Goal: Transaction & Acquisition: Purchase product/service

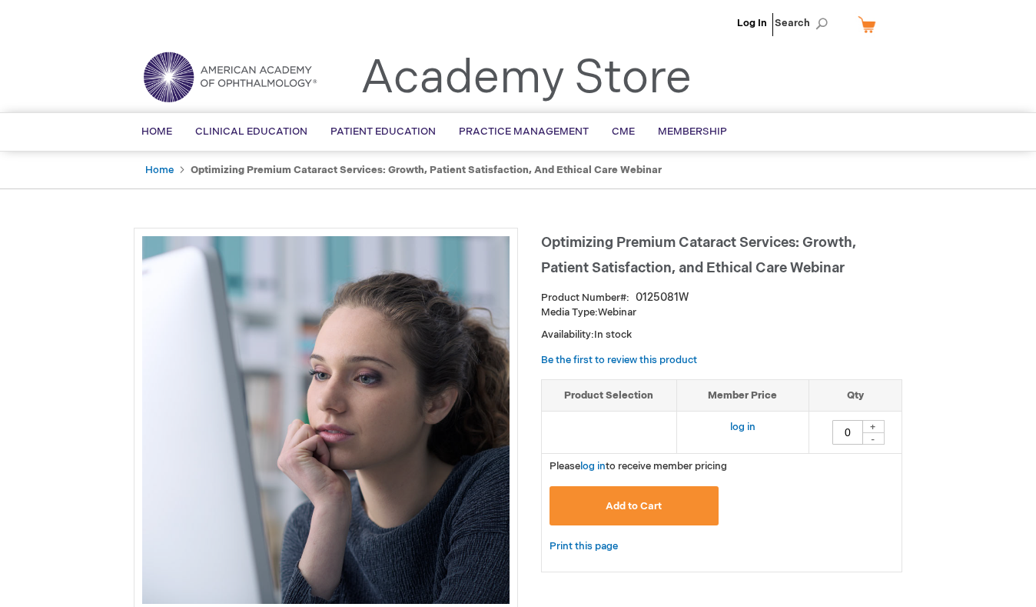
click at [875, 427] on div "+" at bounding box center [873, 426] width 23 height 13
type input "1"
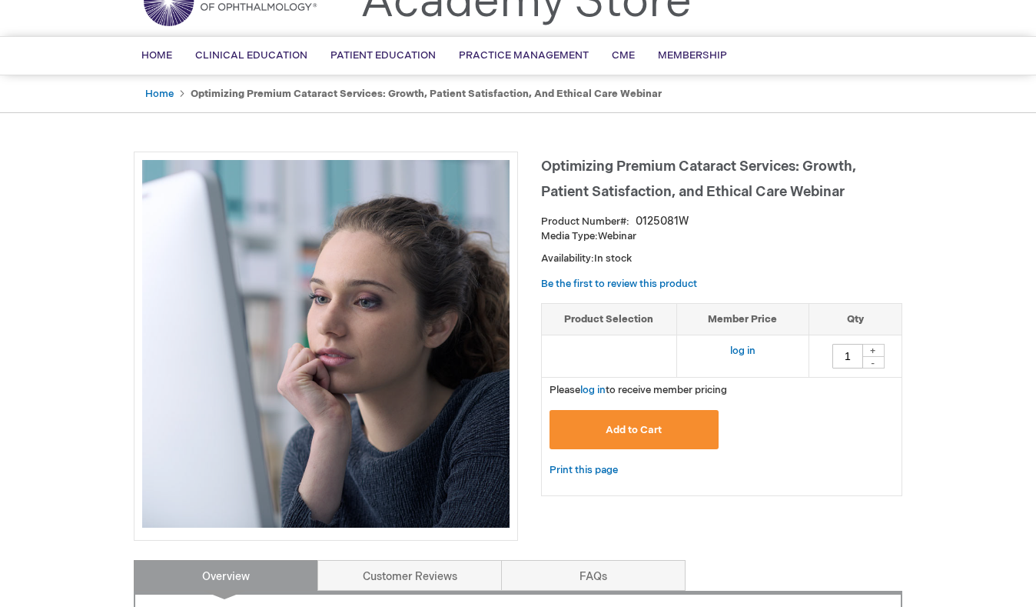
scroll to position [77, 0]
click at [637, 421] on button "Add to Cart" at bounding box center [634, 428] width 169 height 39
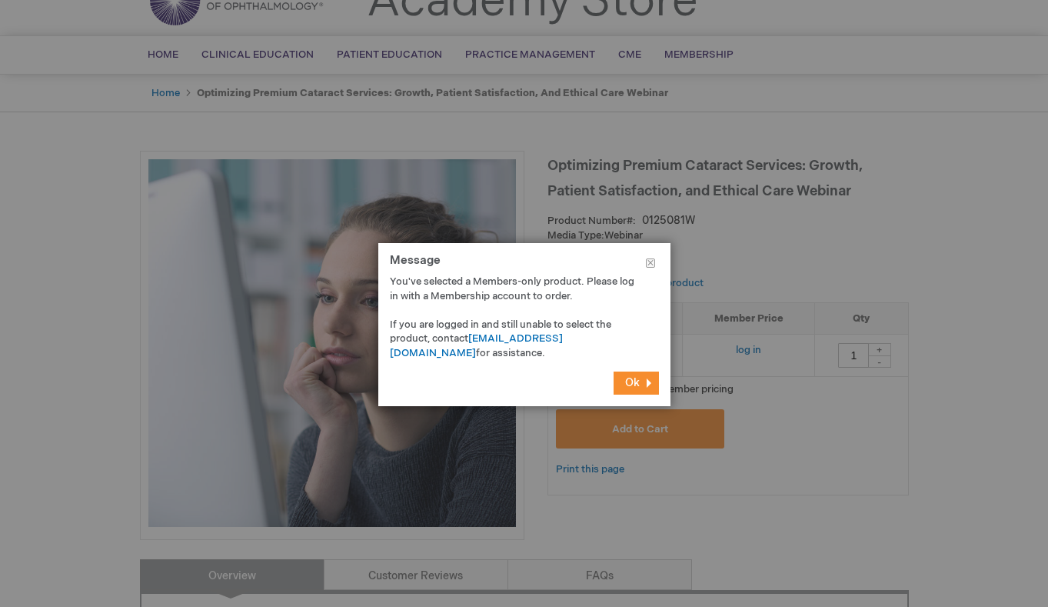
click at [638, 383] on span "Ok" at bounding box center [632, 382] width 15 height 13
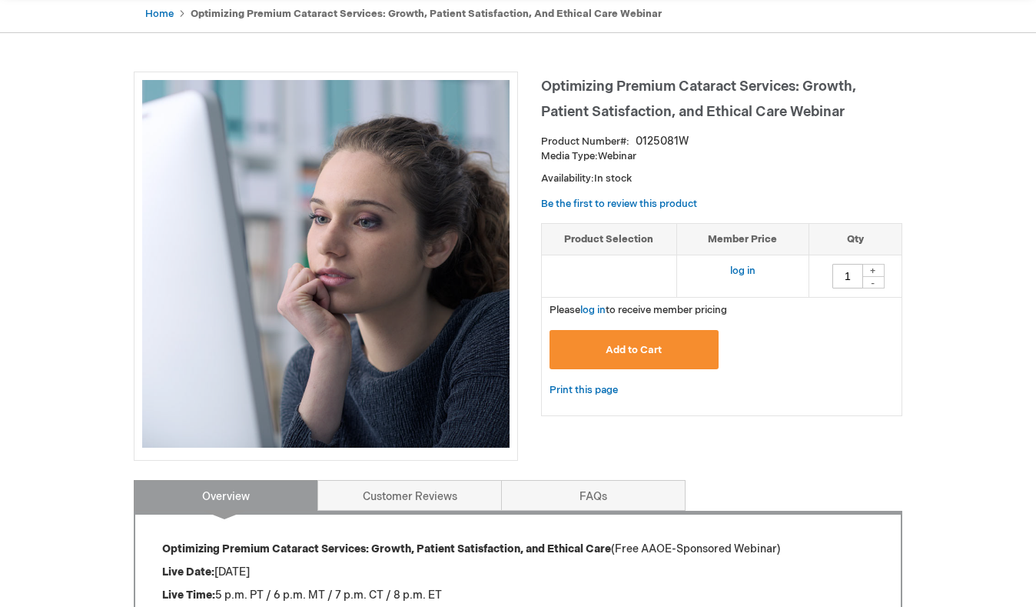
scroll to position [154, 0]
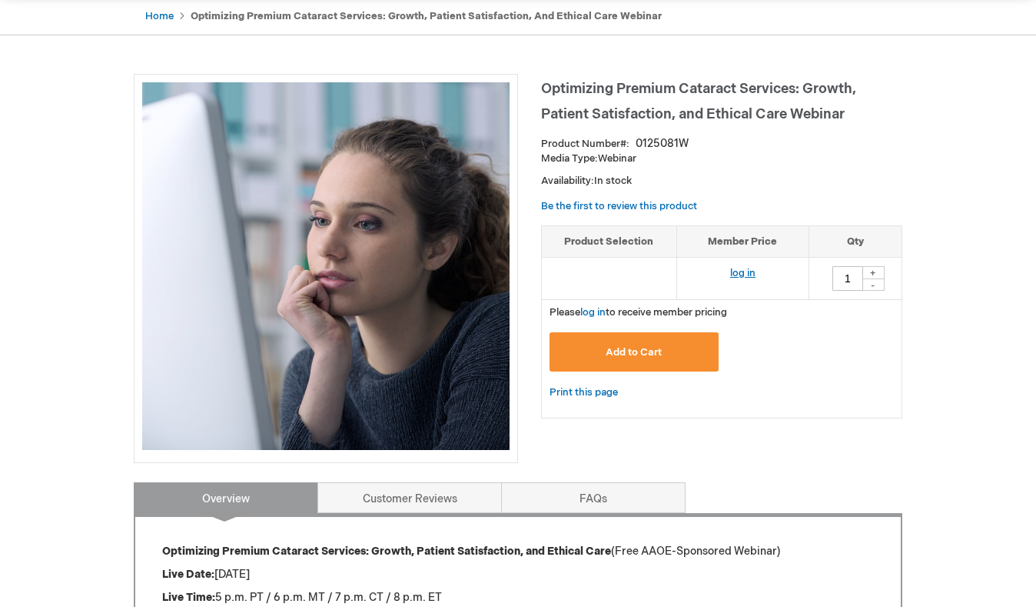
click at [744, 269] on link "log in" at bounding box center [742, 273] width 25 height 12
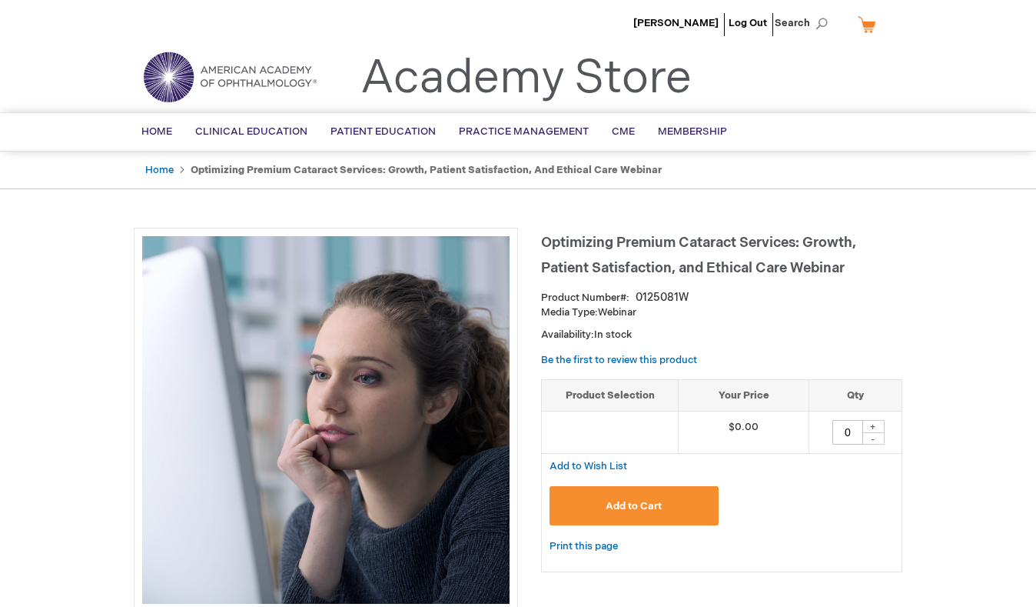
click at [881, 424] on div "+" at bounding box center [873, 426] width 23 height 13
type input "1"
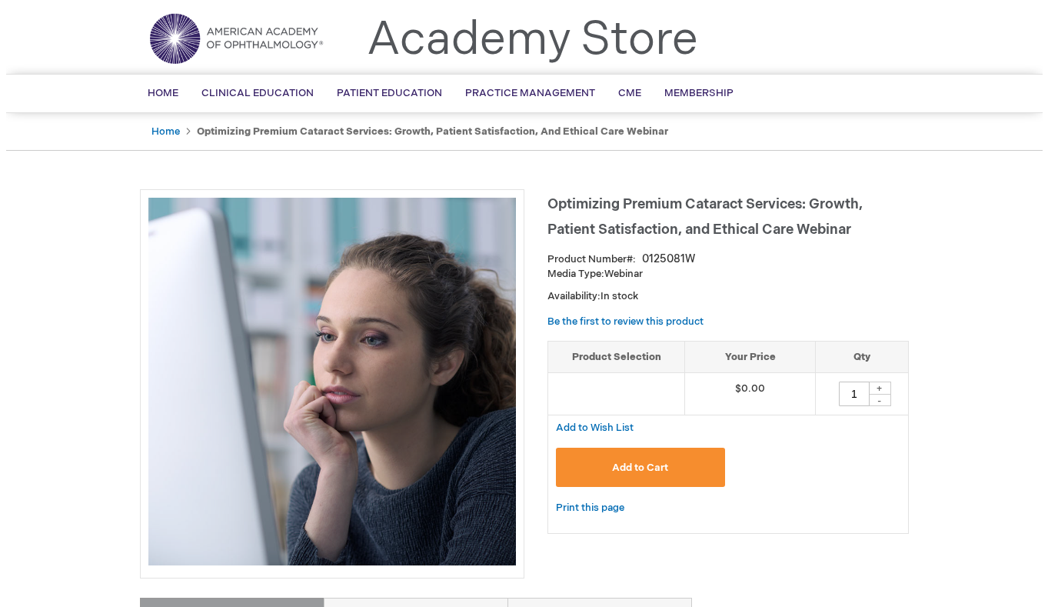
scroll to position [77, 0]
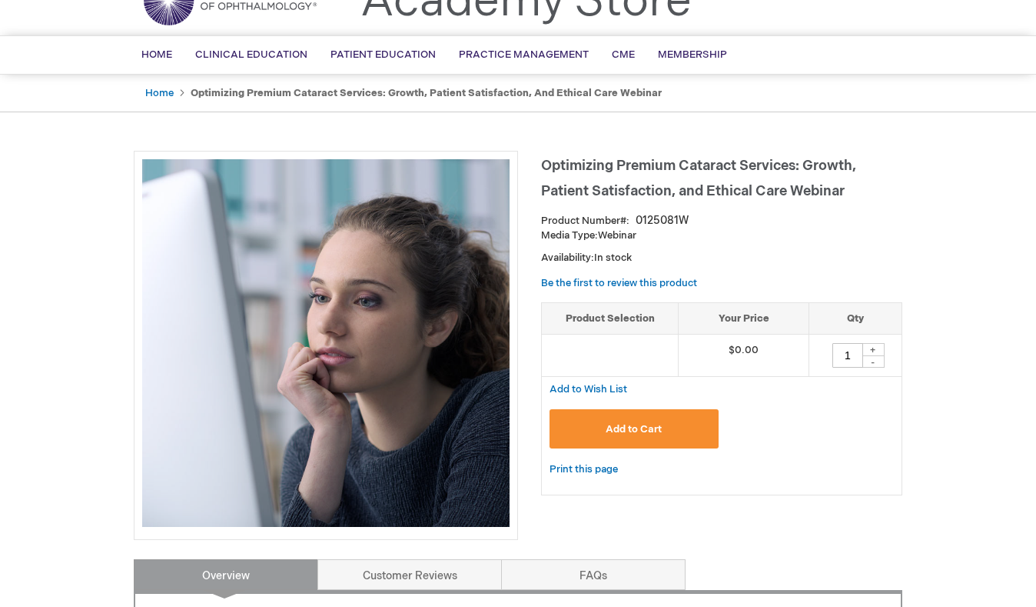
click at [663, 427] on button "Add to Cart" at bounding box center [634, 428] width 169 height 39
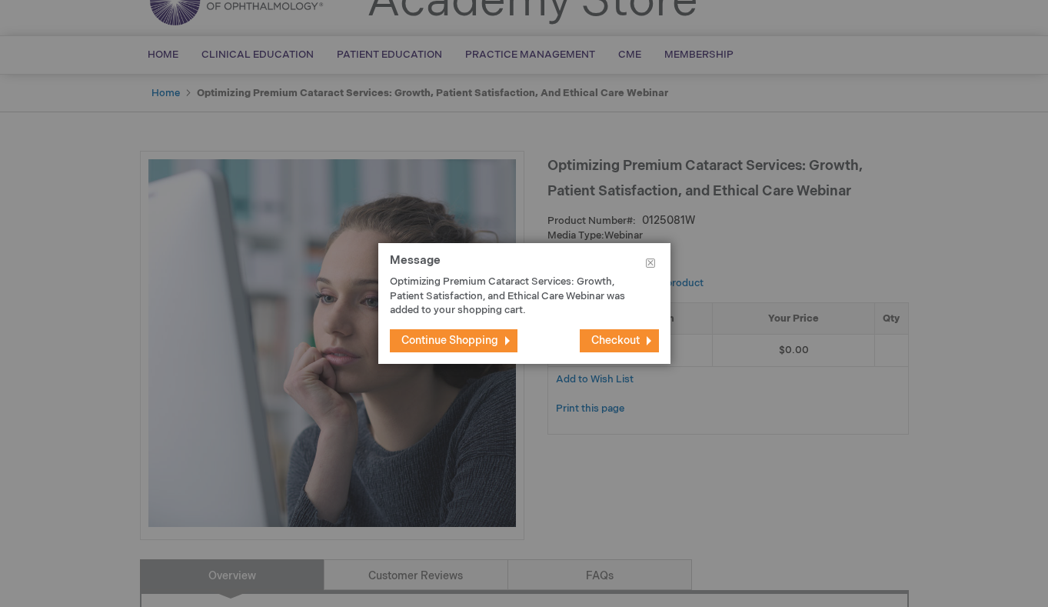
click at [634, 342] on span "Checkout" at bounding box center [615, 340] width 48 height 13
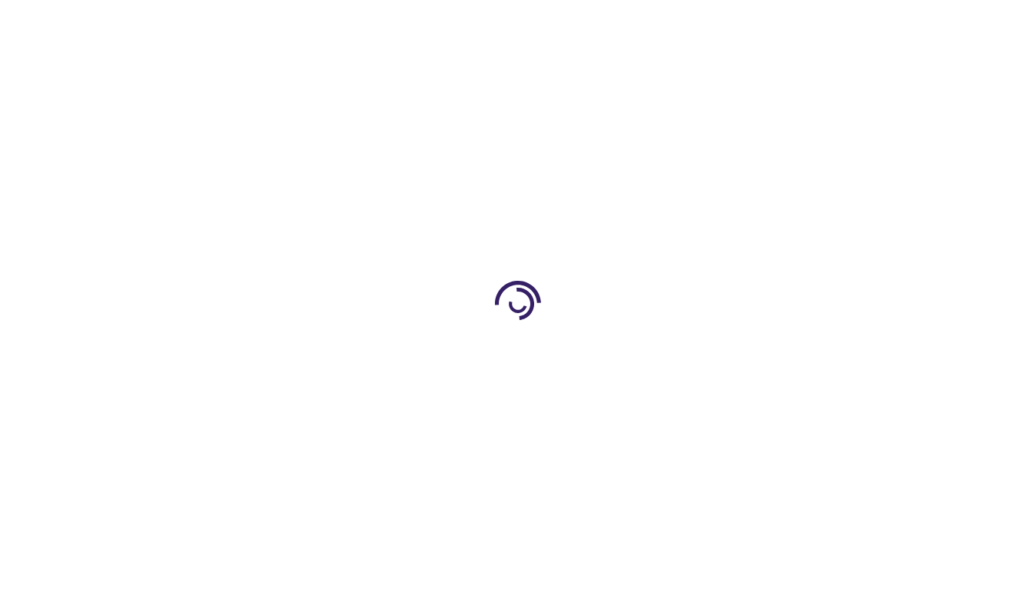
select select "US"
select select "57"
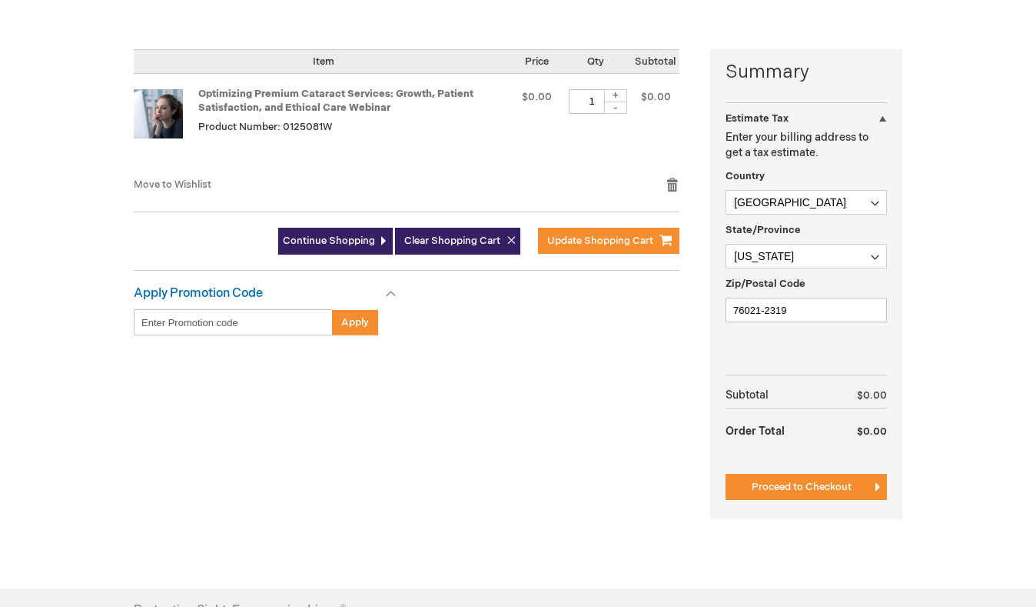
scroll to position [384, 0]
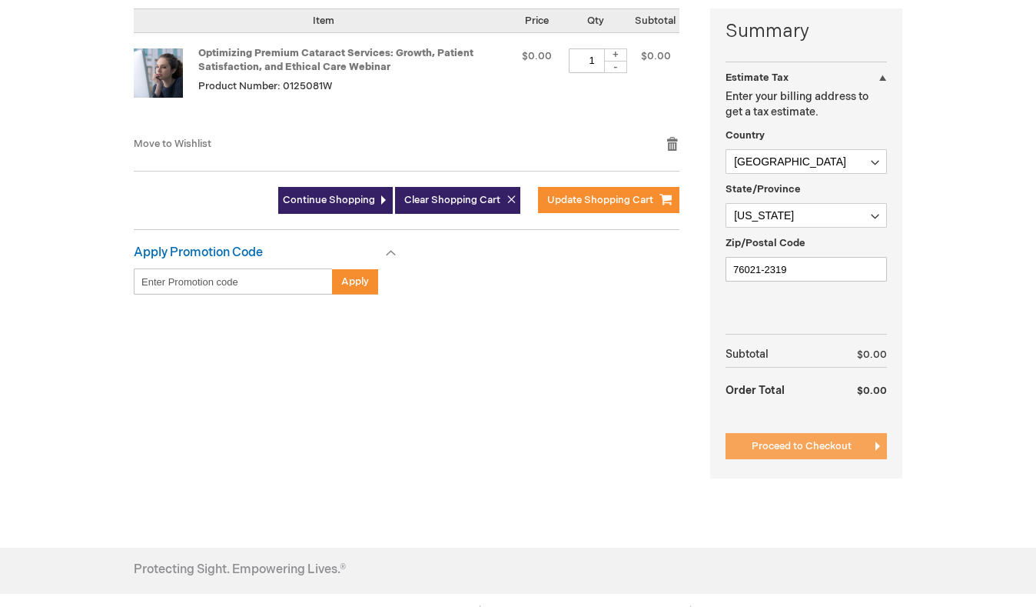
click at [783, 449] on span "Proceed to Checkout" at bounding box center [802, 446] width 100 height 12
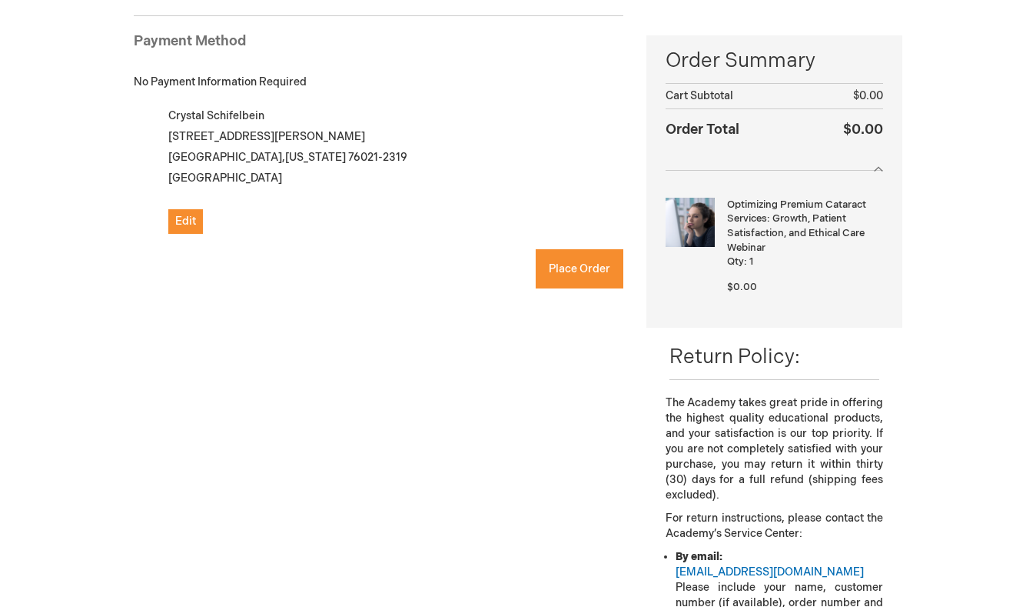
checkbox input "true"
click at [582, 270] on span "Place Order" at bounding box center [580, 268] width 62 height 13
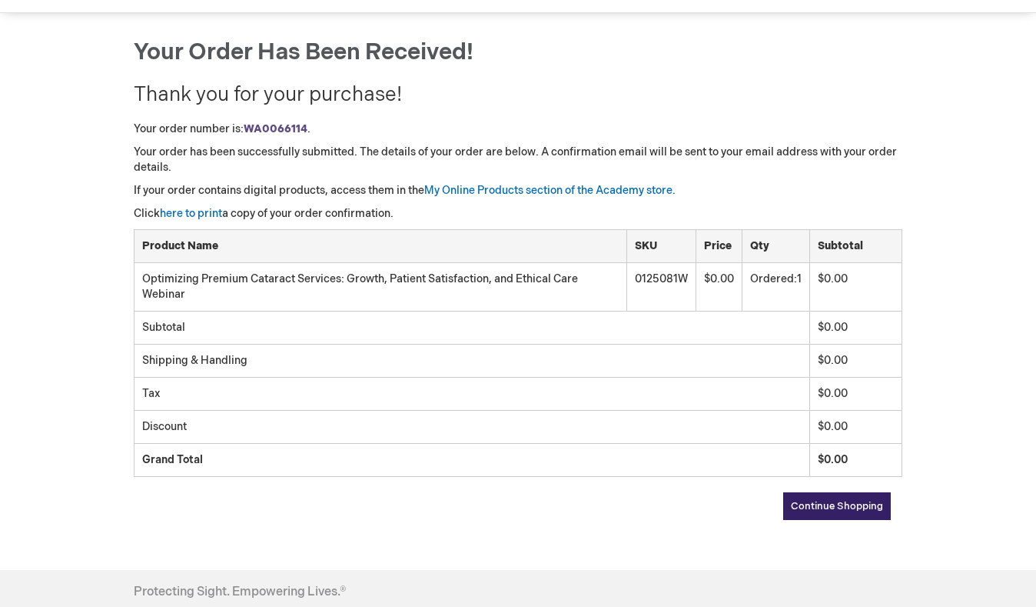
scroll to position [154, 0]
